Goal: Find specific page/section: Find specific page/section

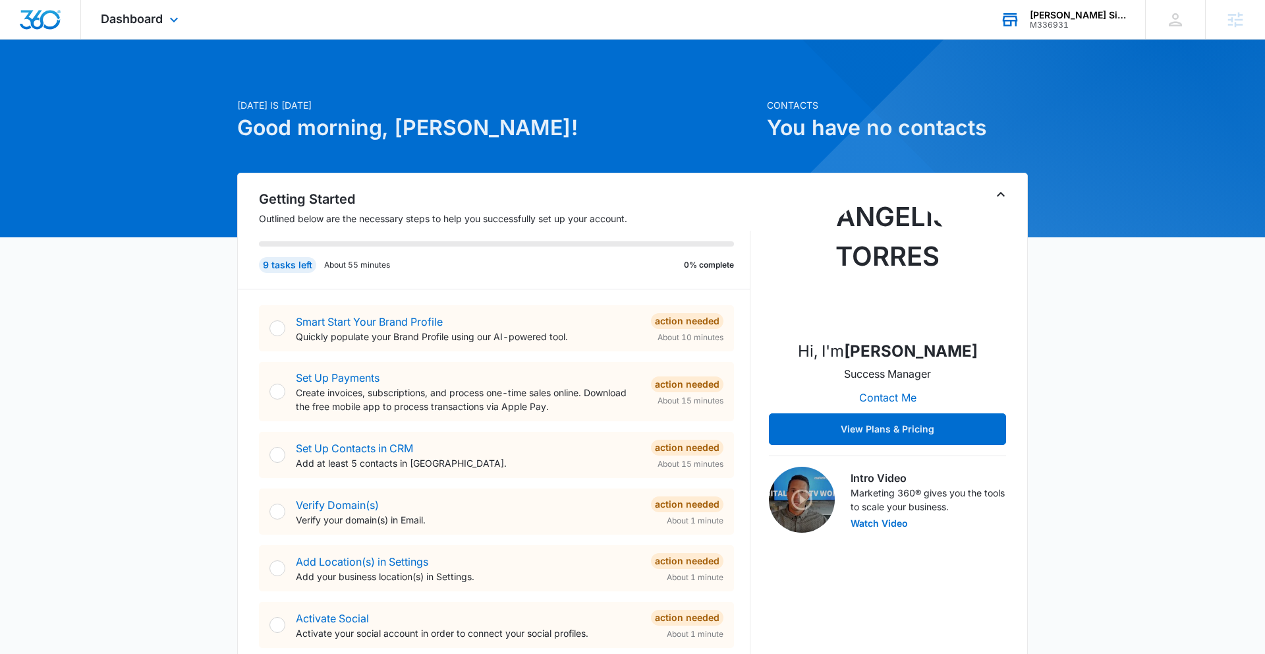
click at [1075, 14] on div "[PERSON_NAME] Signature reality" at bounding box center [1078, 15] width 96 height 11
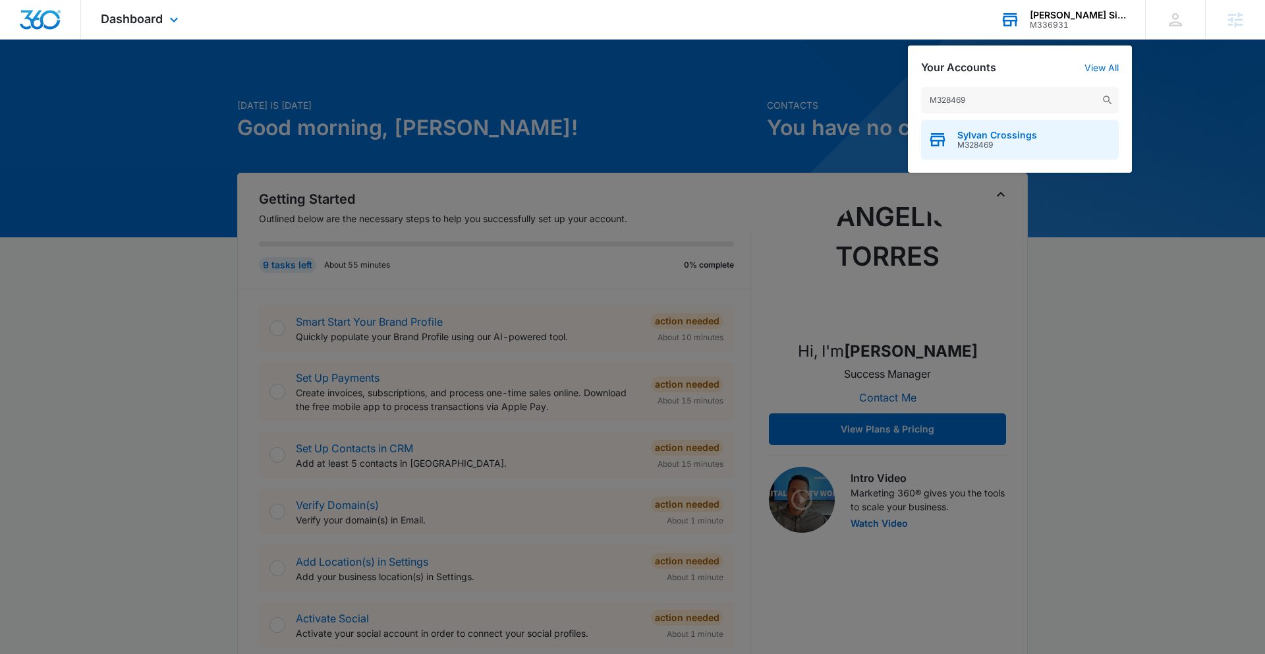
type input "M328469"
click at [1057, 134] on div "Sylvan Crossings M328469" at bounding box center [1020, 140] width 198 height 40
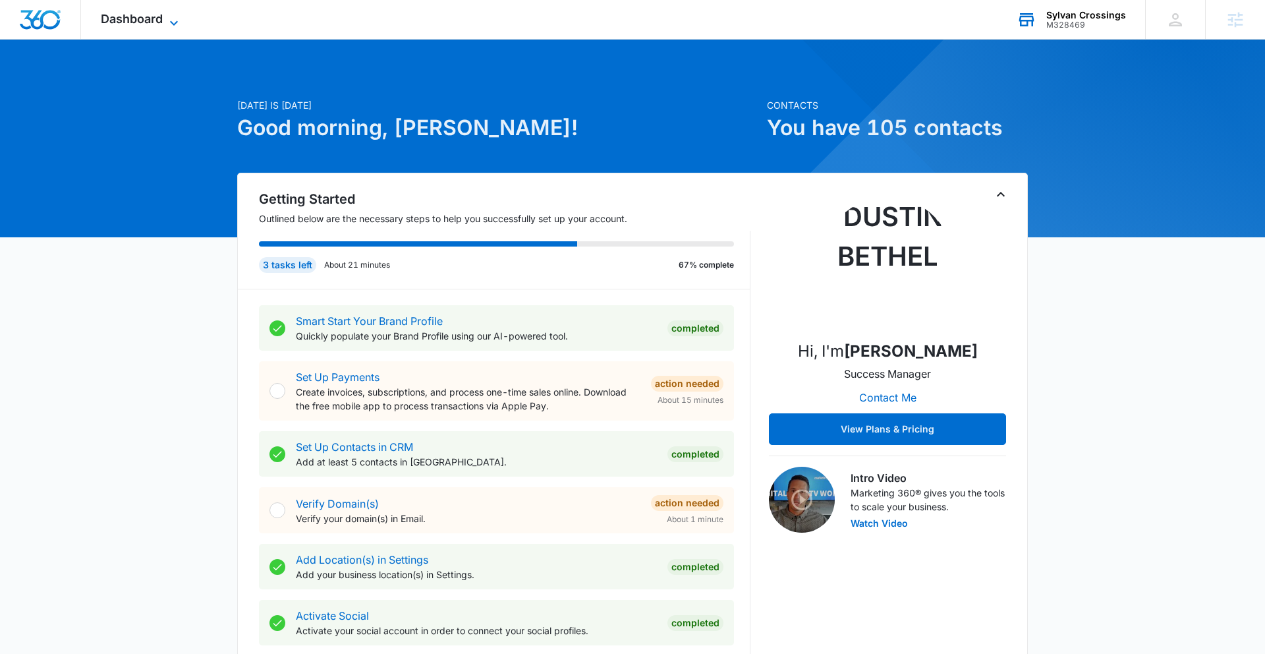
click at [138, 22] on span "Dashboard" at bounding box center [132, 19] width 62 height 14
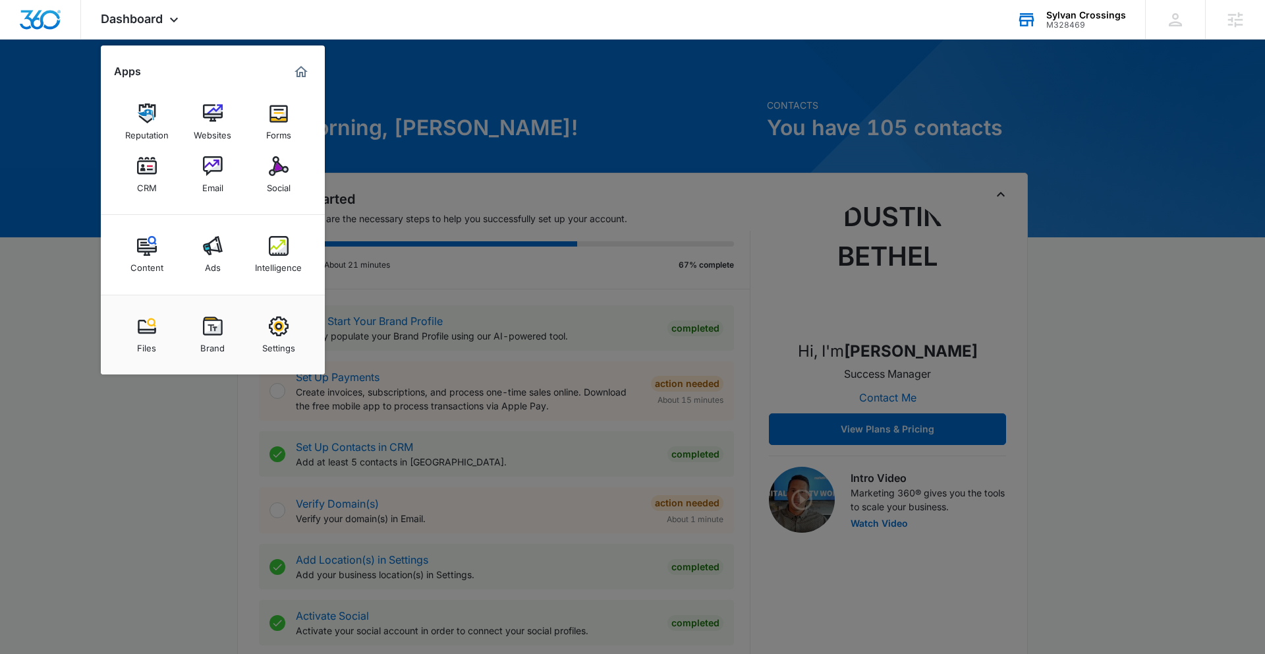
click at [215, 333] on img at bounding box center [213, 326] width 20 height 20
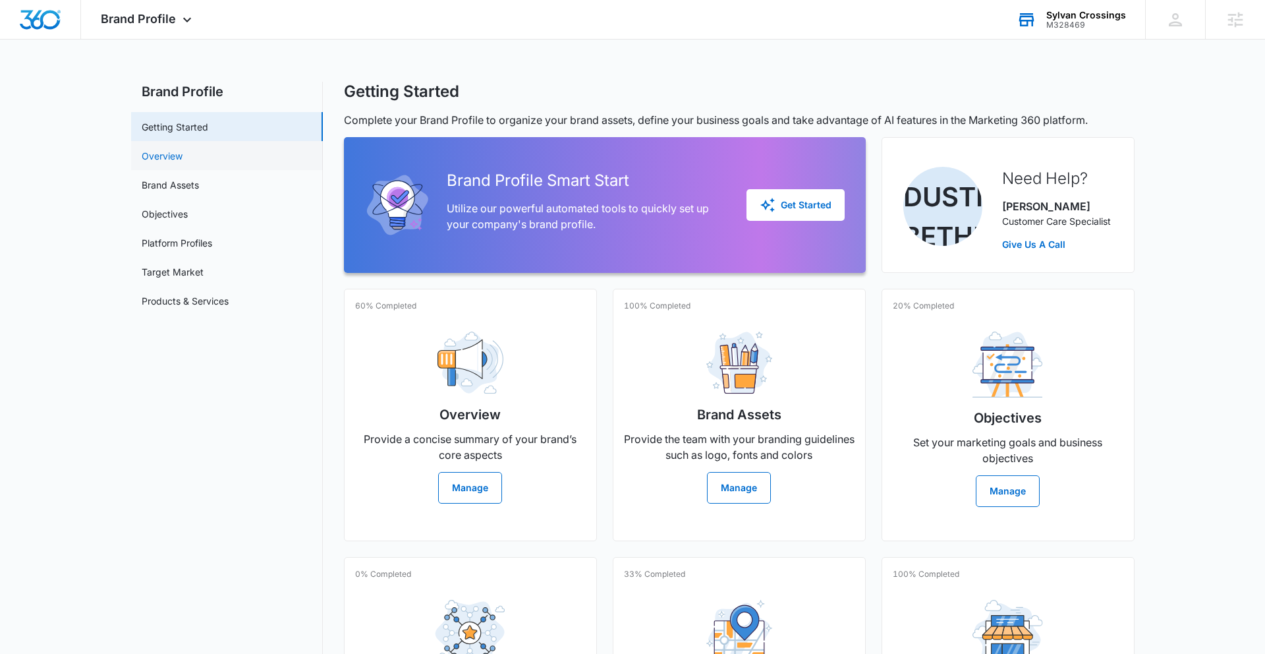
click at [183, 154] on link "Overview" at bounding box center [162, 156] width 41 height 14
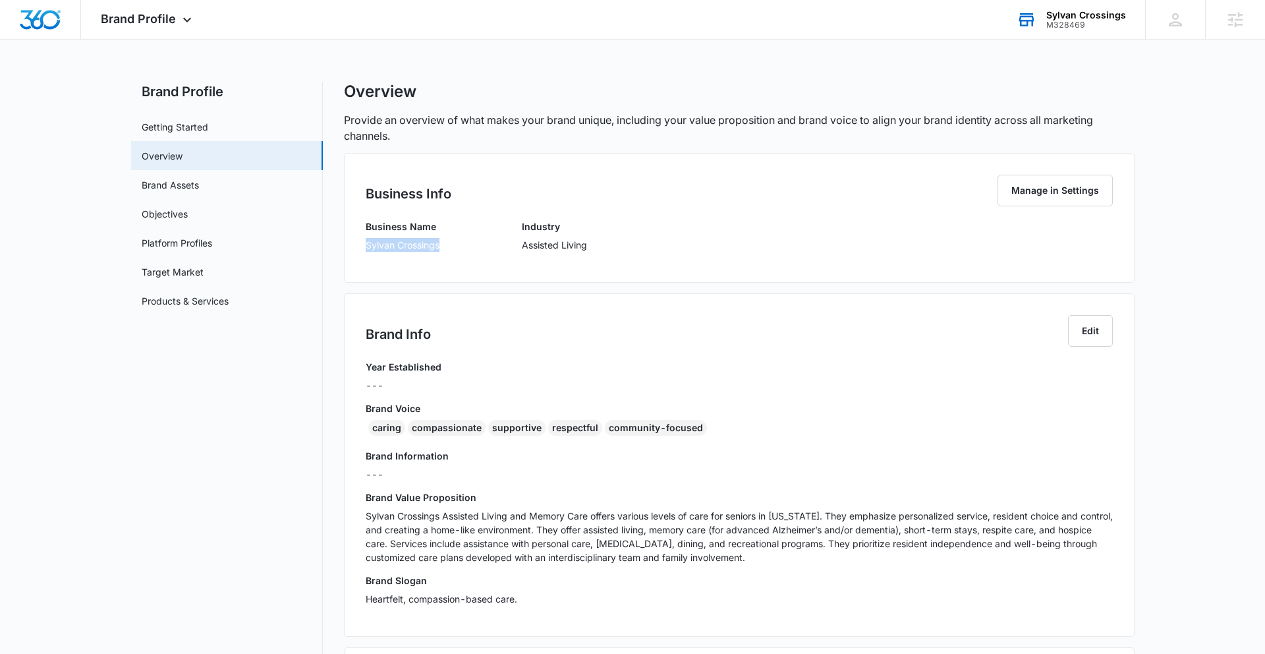
drag, startPoint x: 366, startPoint y: 246, endPoint x: 448, endPoint y: 250, distance: 82.4
click at [448, 250] on div "Business Name Sylvan Crossings Industry Assisted Living" at bounding box center [739, 240] width 747 height 42
copy p "Sylvan Crossings"
click at [376, 426] on div "caring" at bounding box center [386, 428] width 37 height 16
drag, startPoint x: 386, startPoint y: 427, endPoint x: 700, endPoint y: 429, distance: 313.6
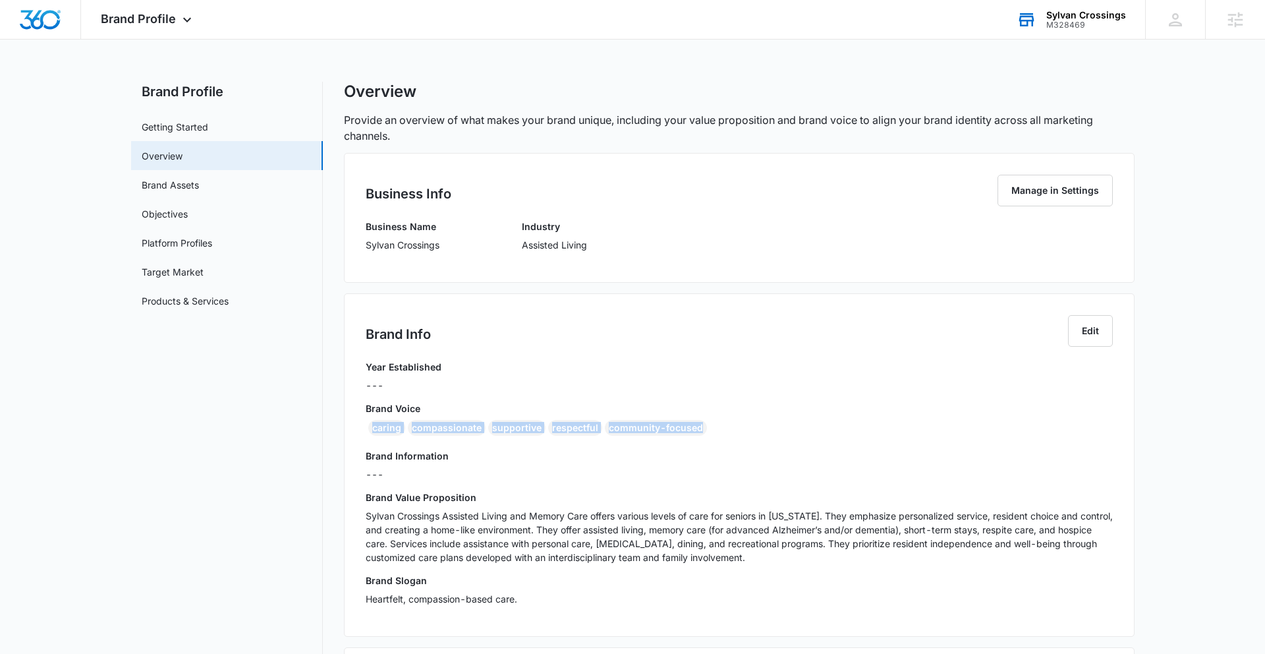
click at [704, 429] on div "caring compassionate supportive respectful community-focused" at bounding box center [739, 430] width 747 height 21
copy div "caring compassionate supportive respectful community-focused"
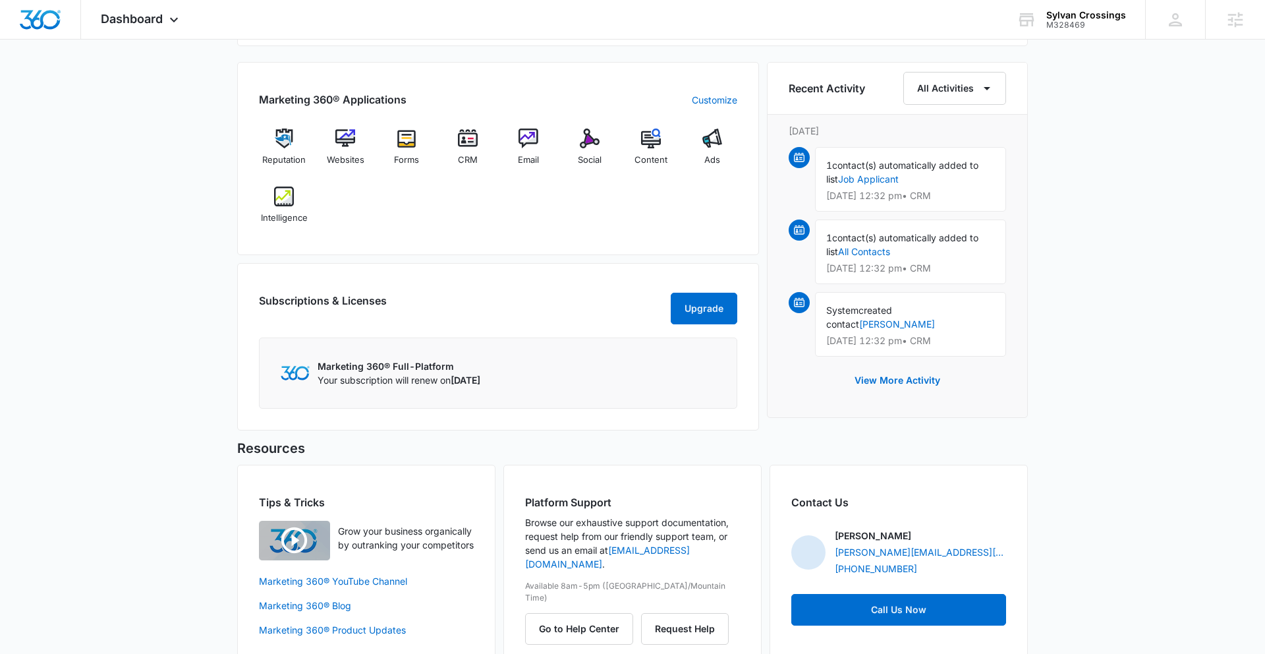
scroll to position [802, 0]
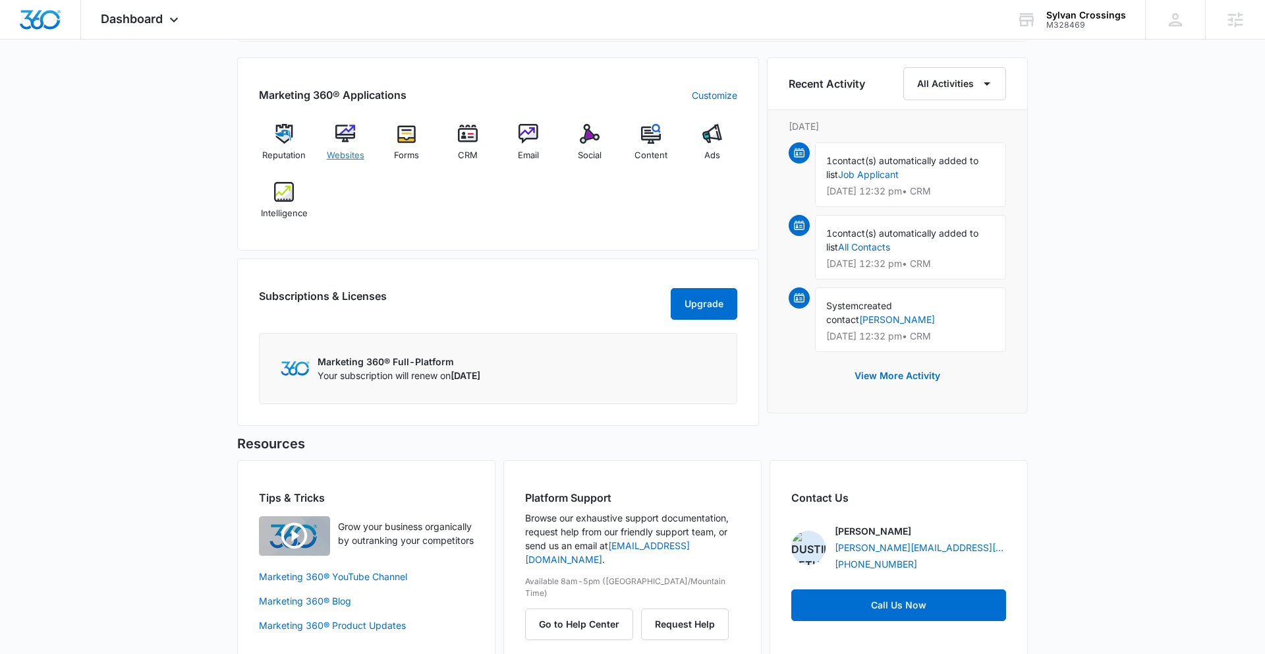
click at [345, 134] on img at bounding box center [345, 134] width 20 height 20
